Goal: Download file/media

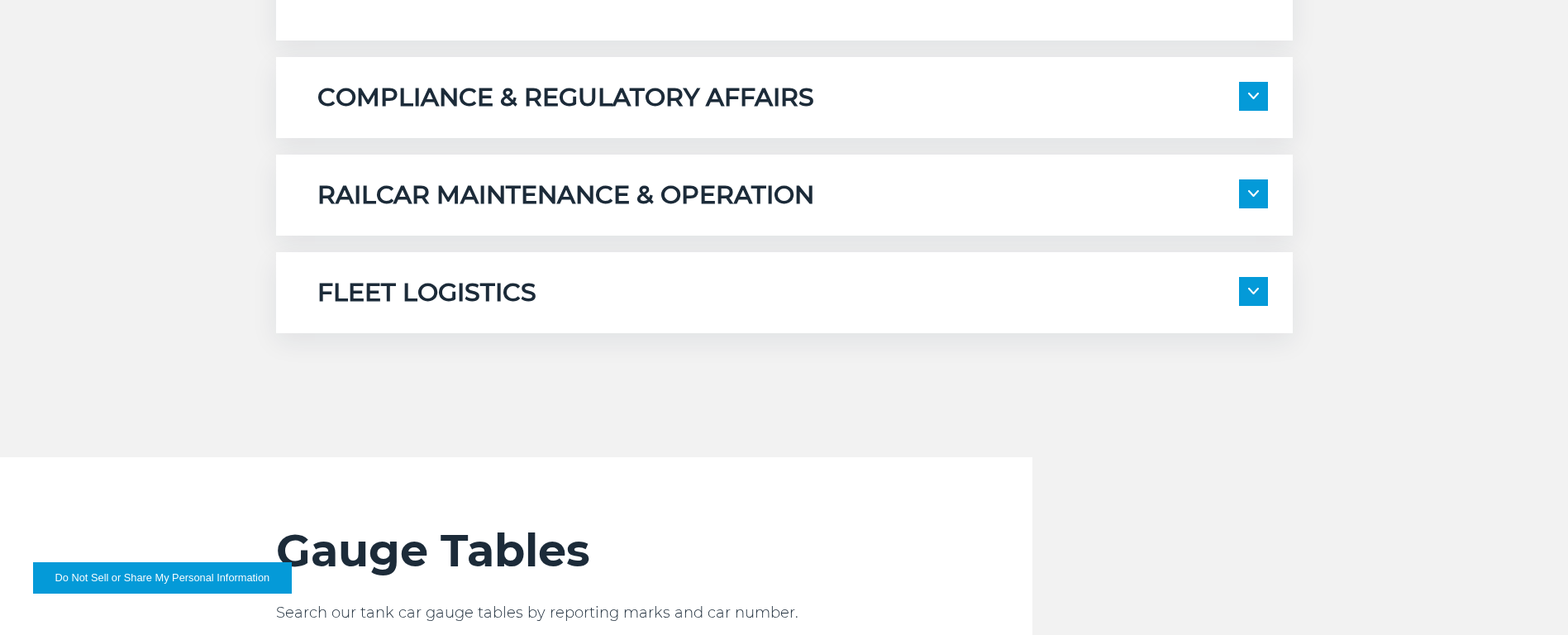
scroll to position [1572, 0]
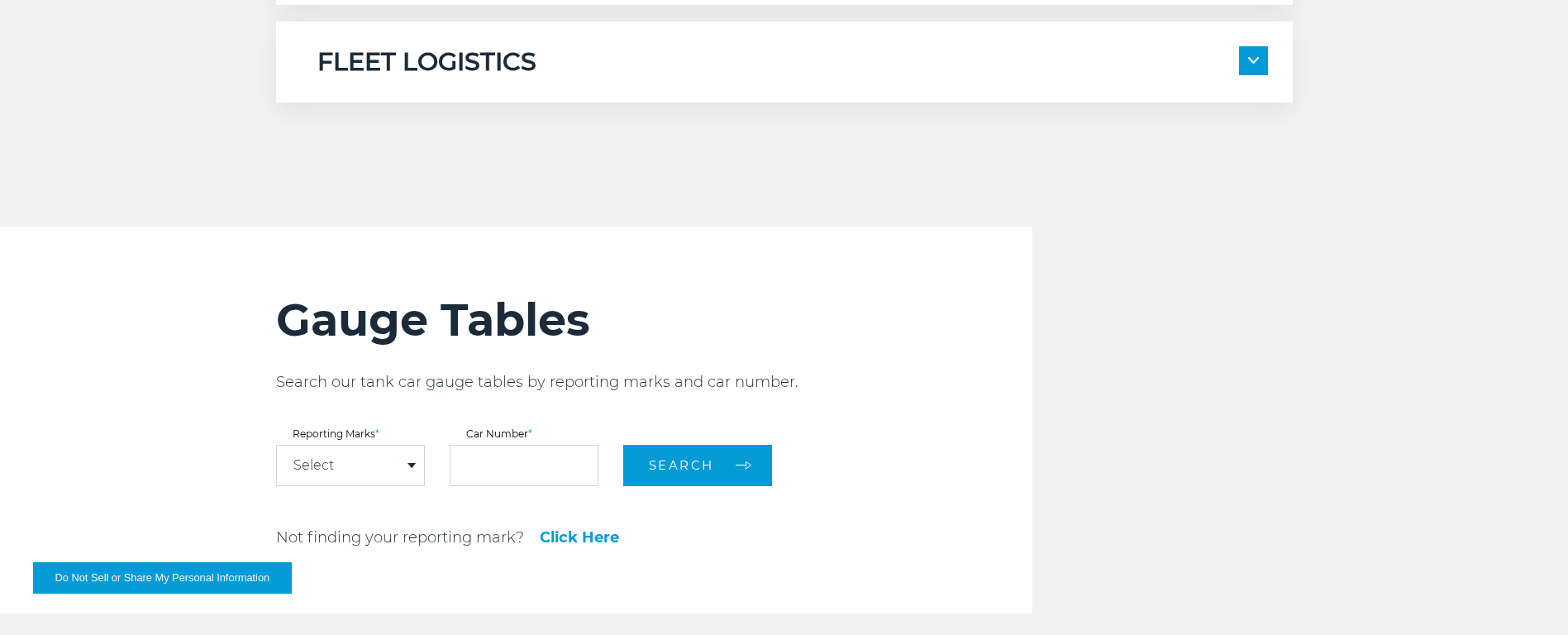
click at [346, 473] on div "Select" at bounding box center [350, 466] width 147 height 40
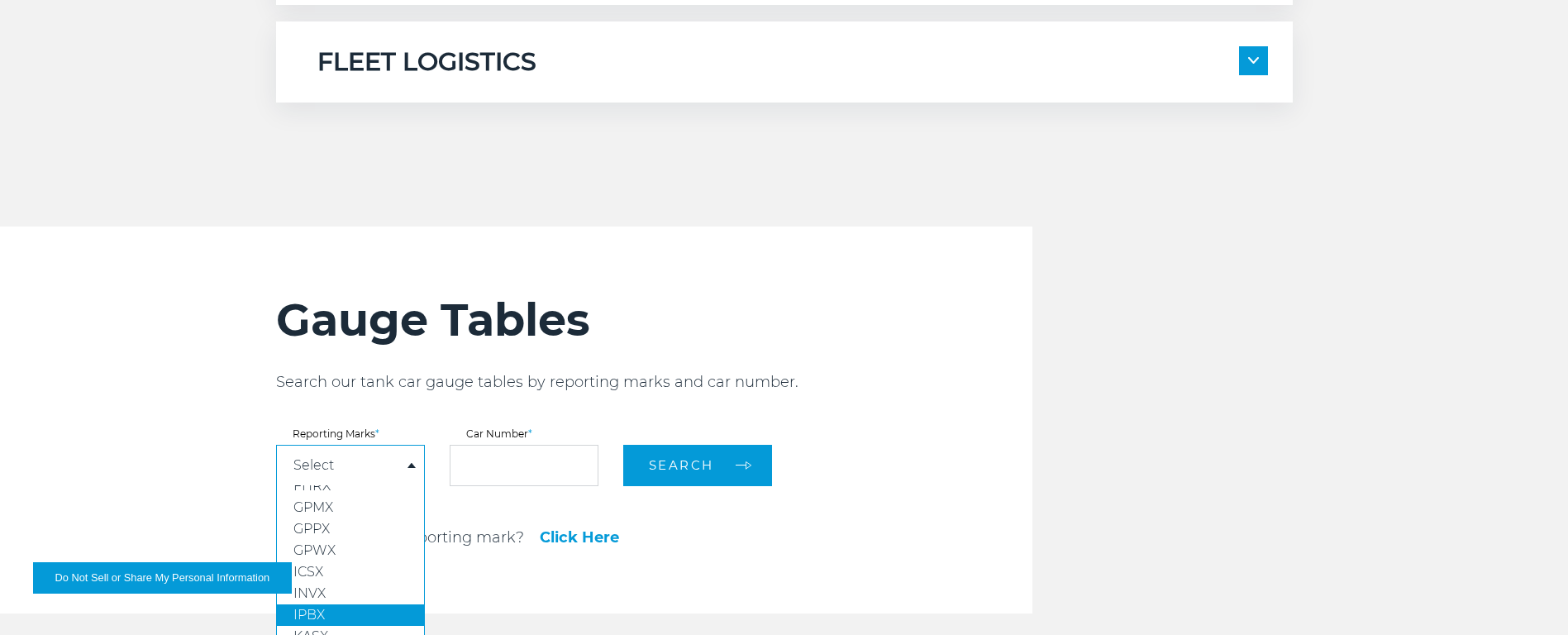
scroll to position [124, 0]
drag, startPoint x: 338, startPoint y: 581, endPoint x: 458, endPoint y: 512, distance: 138.4
click at [338, 585] on link "KLRX" at bounding box center [350, 595] width 147 height 22
select select "****"
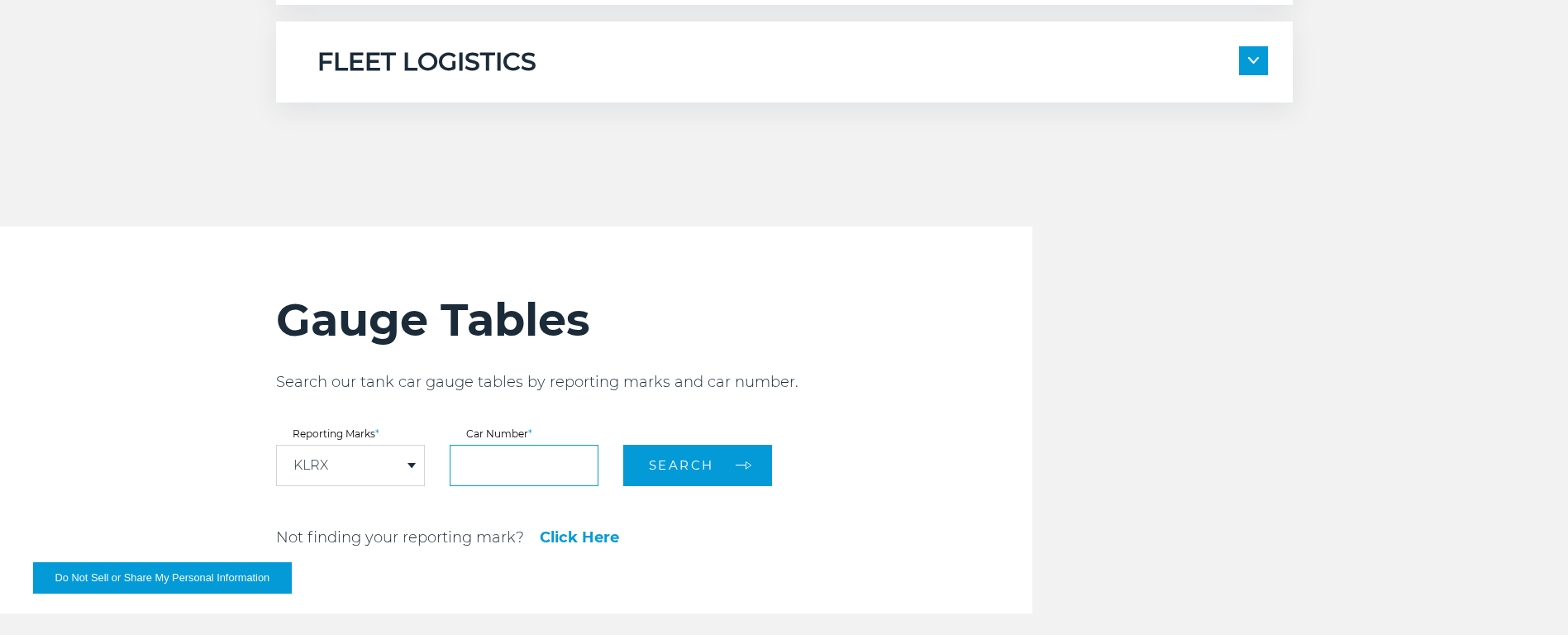
click at [492, 472] on input "text" at bounding box center [524, 466] width 149 height 41
type input "******"
click at [680, 481] on button "Search" at bounding box center [698, 466] width 149 height 41
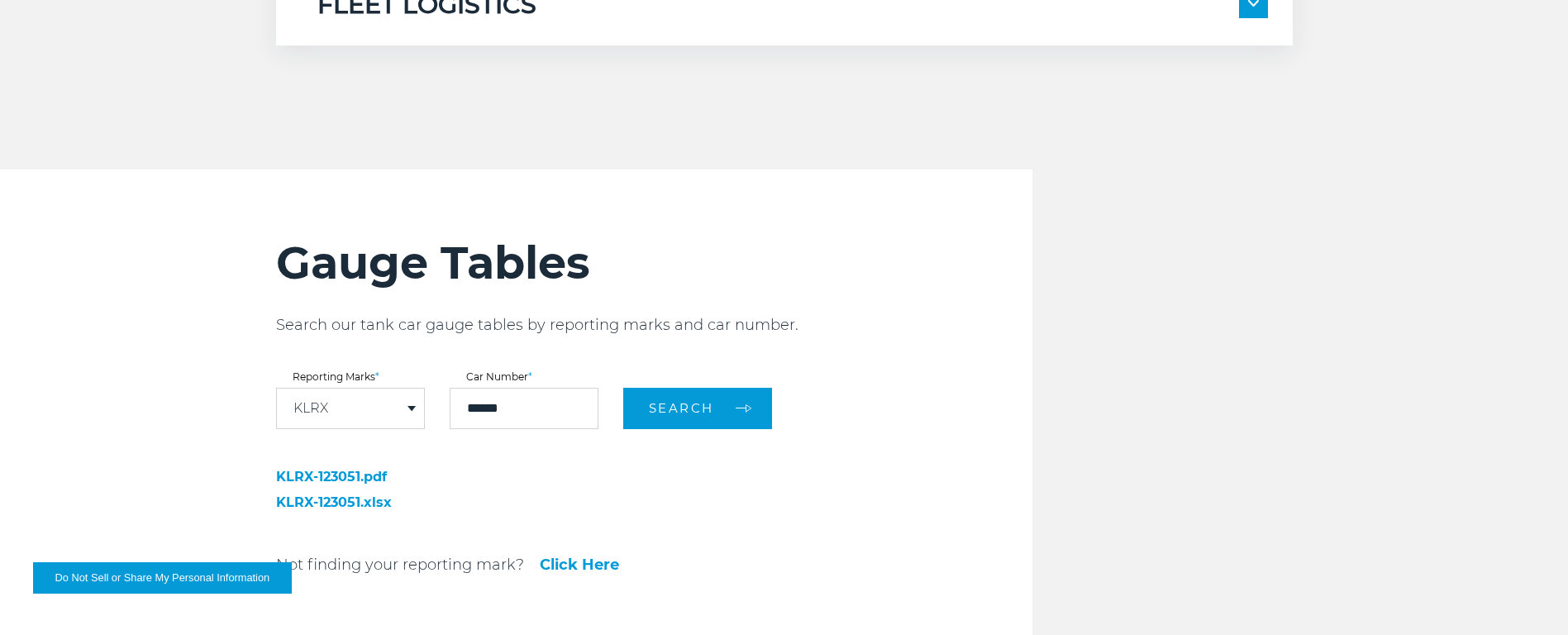
scroll to position [1655, 0]
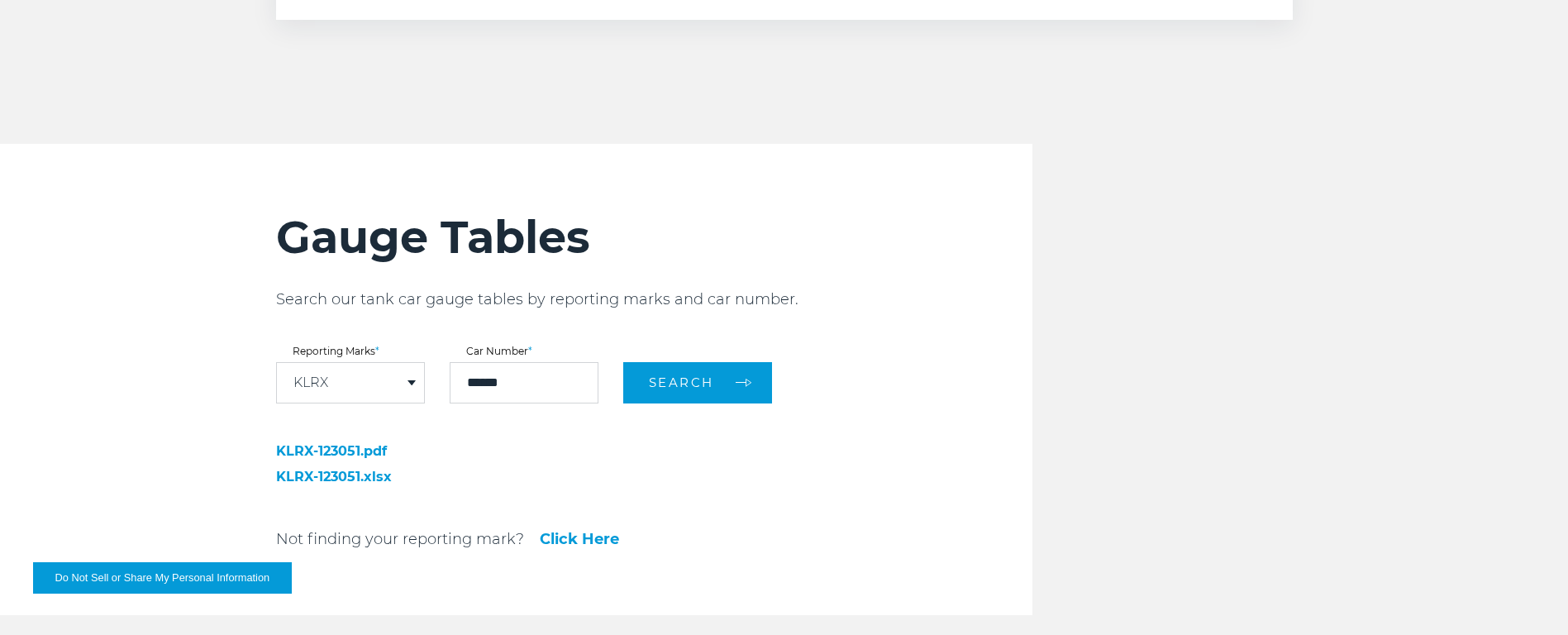
click at [336, 452] on link "KLRX-123051.pdf" at bounding box center [392, 451] width 232 height 13
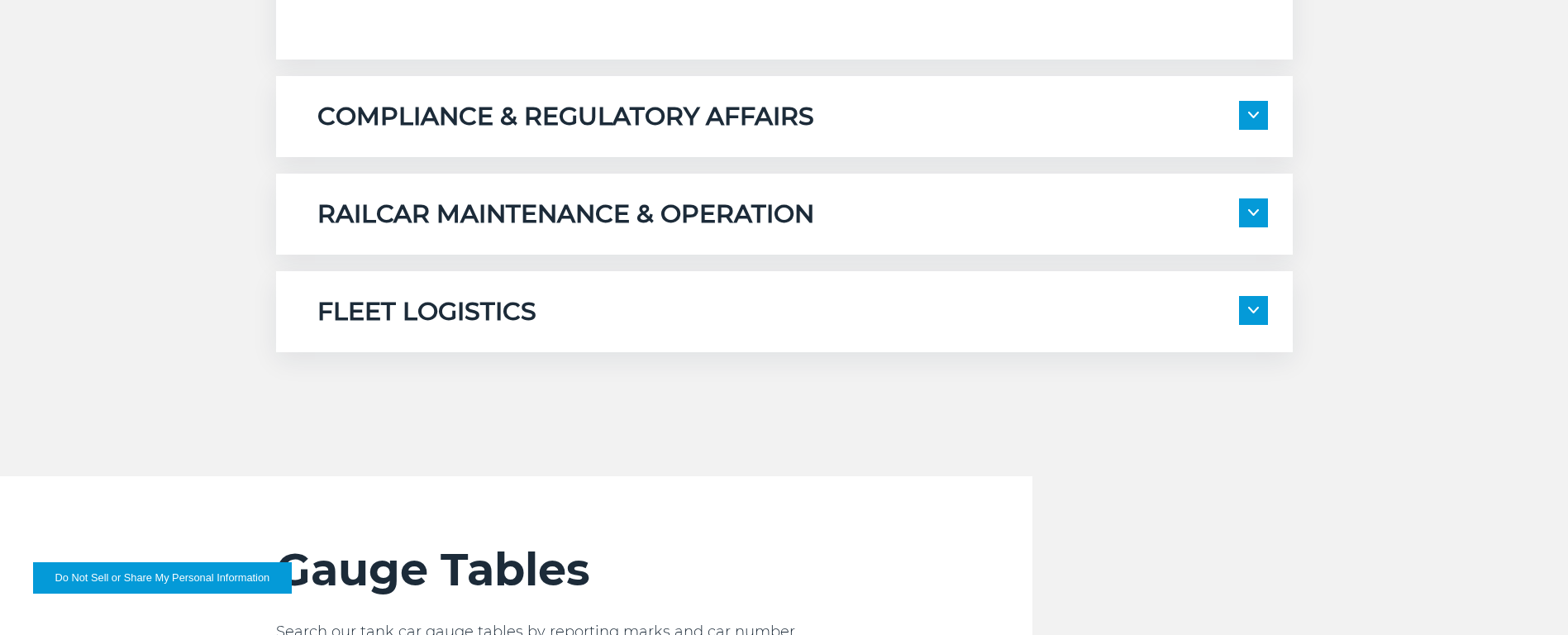
scroll to position [1324, 0]
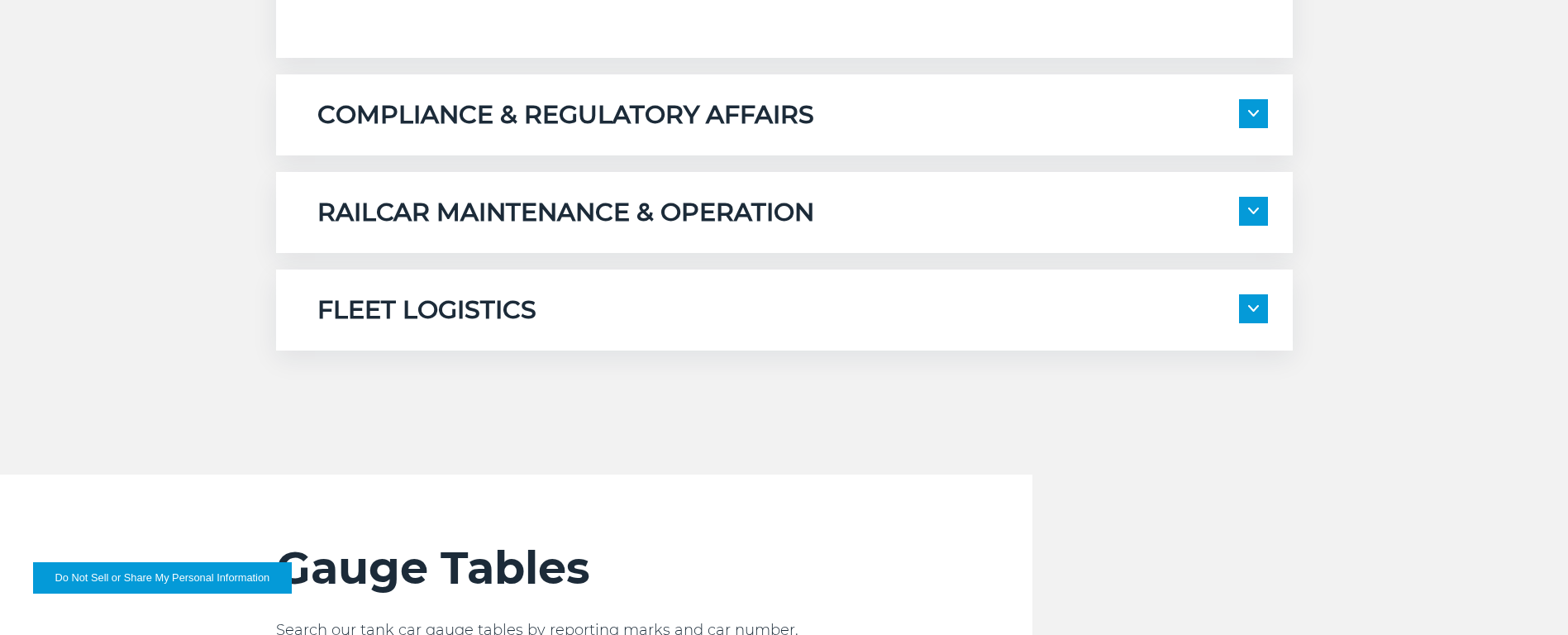
click at [1248, 213] on img at bounding box center [1253, 210] width 11 height 7
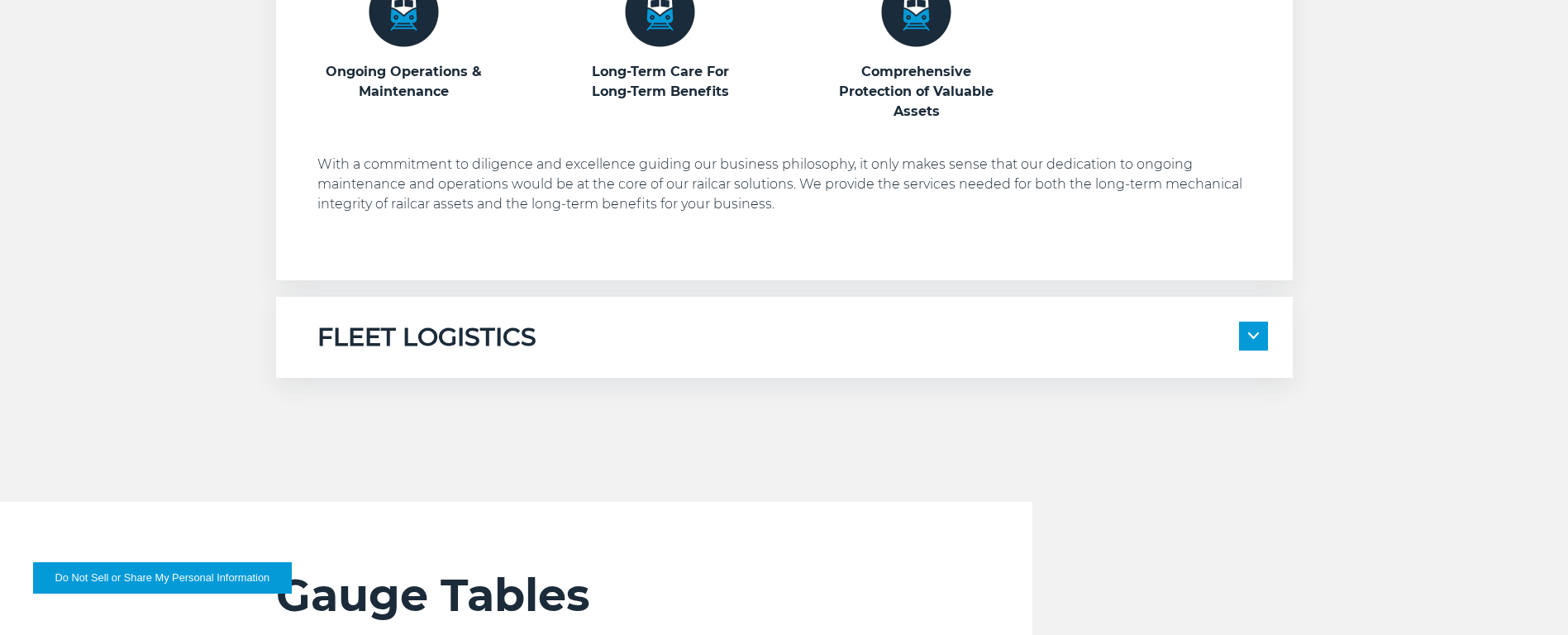
scroll to position [1655, 0]
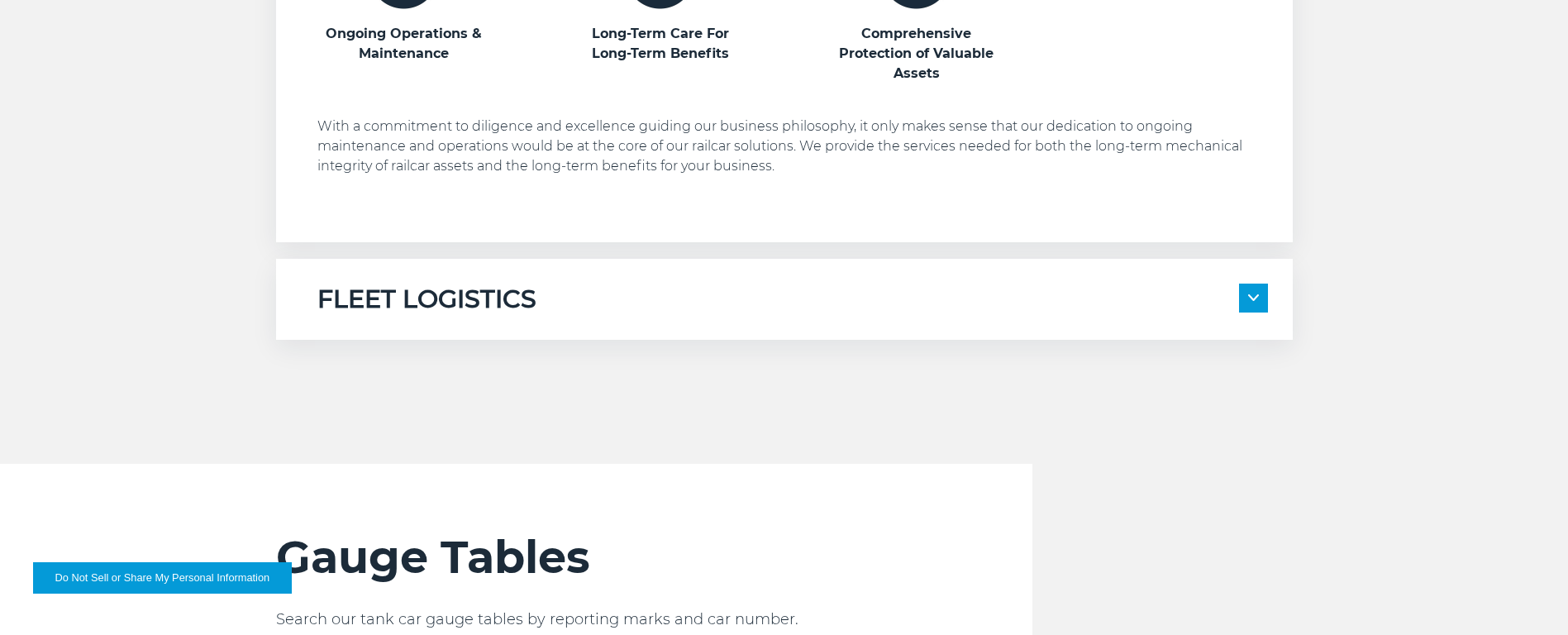
click at [1257, 299] on img at bounding box center [1253, 297] width 11 height 7
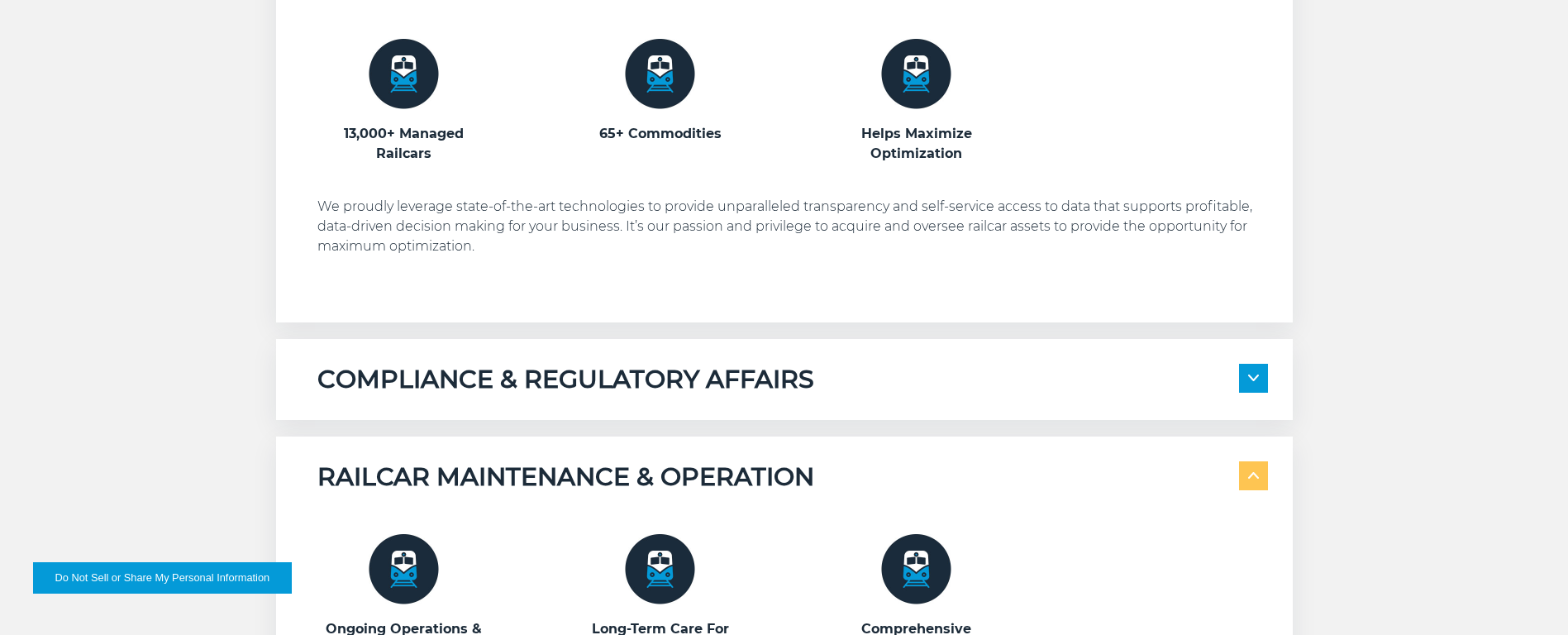
scroll to position [992, 0]
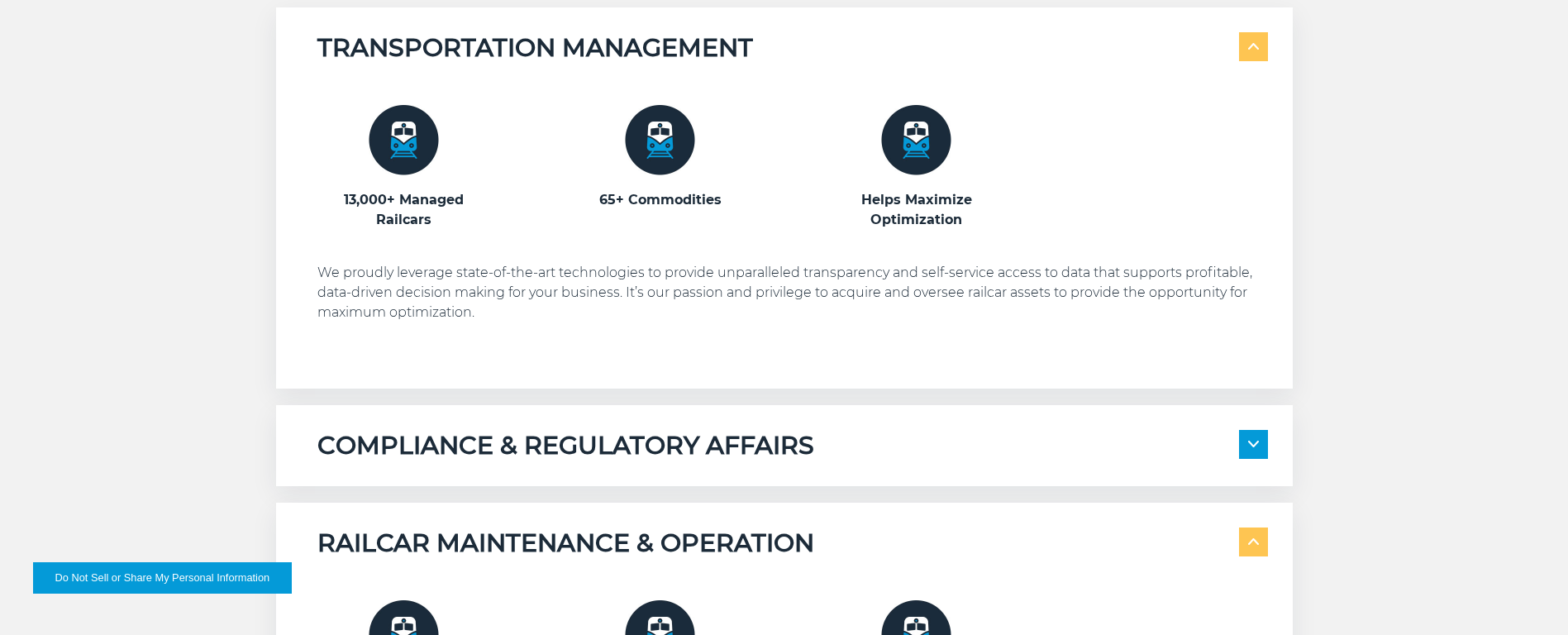
click at [1254, 439] on span at bounding box center [1253, 444] width 29 height 29
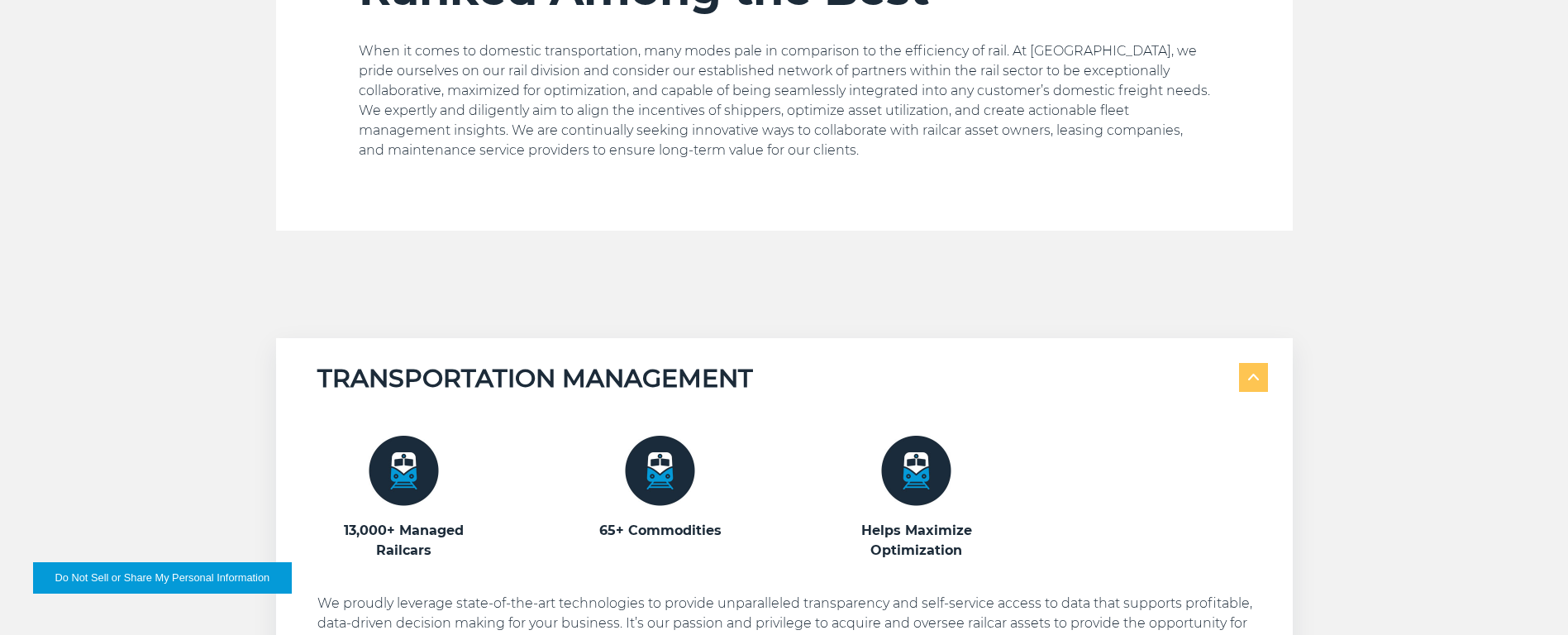
scroll to position [0, 0]
